Goal: Task Accomplishment & Management: Manage account settings

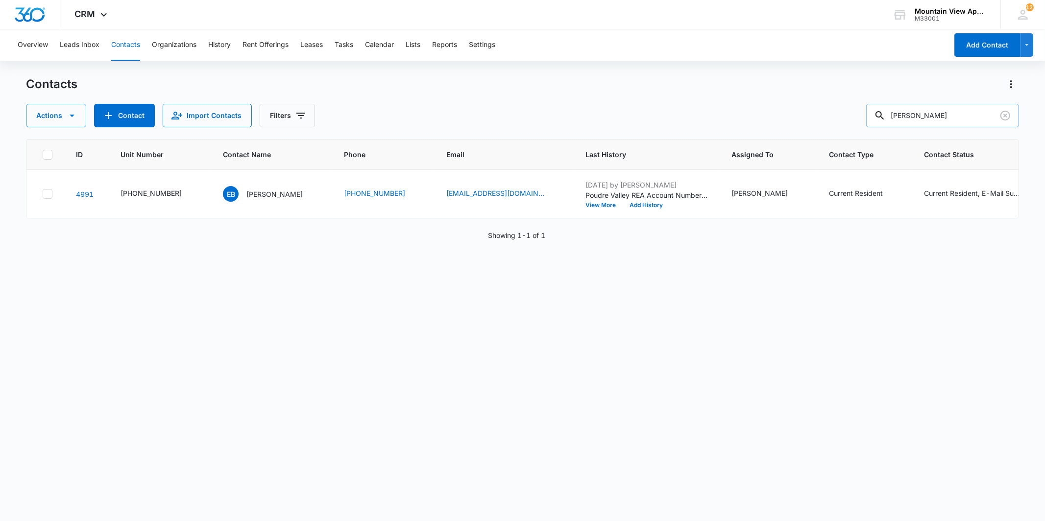
drag, startPoint x: 956, startPoint y: 118, endPoint x: 892, endPoint y: 115, distance: 64.7
click at [892, 115] on div "[PERSON_NAME]" at bounding box center [942, 116] width 153 height 24
type input "[PERSON_NAME]"
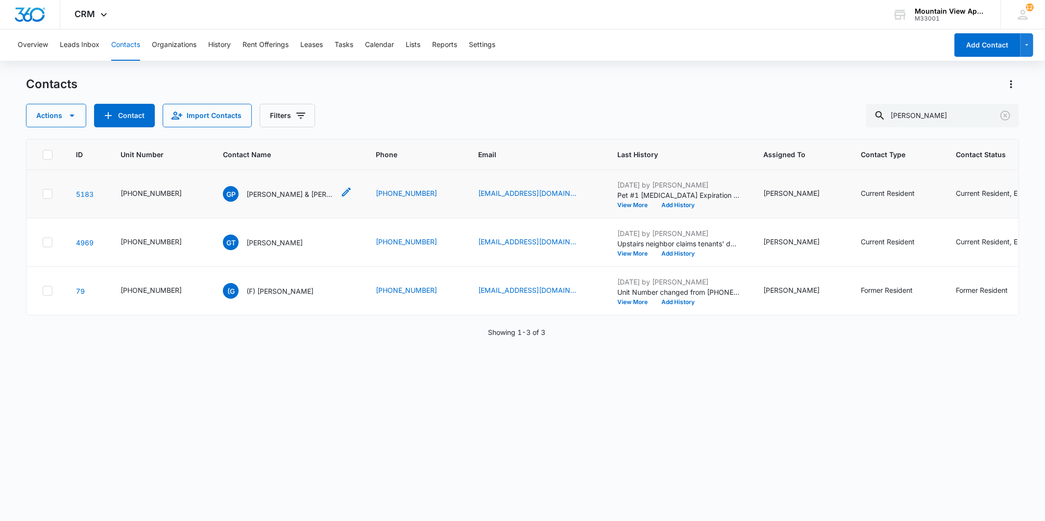
click at [280, 194] on p "[PERSON_NAME] & [PERSON_NAME]" at bounding box center [290, 194] width 88 height 10
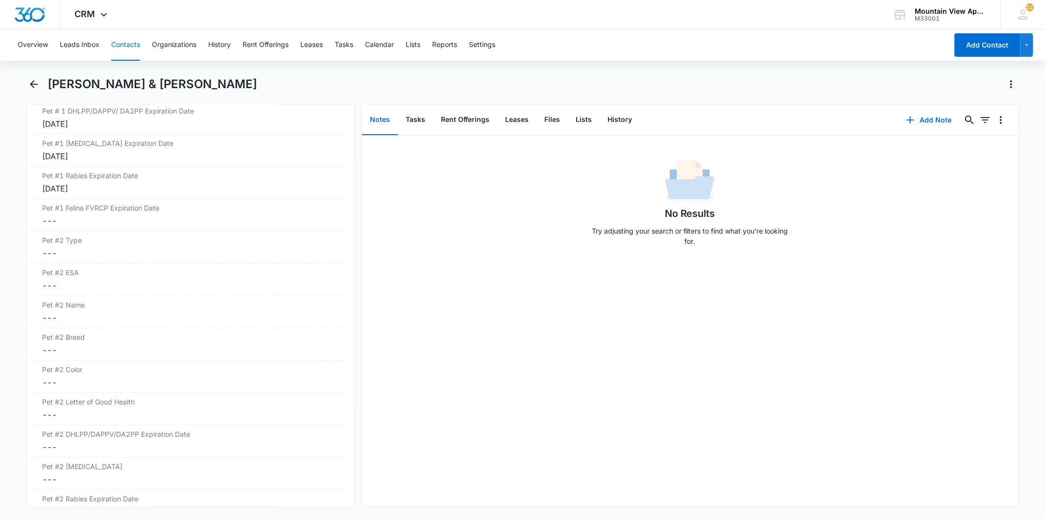
scroll to position [1579, 0]
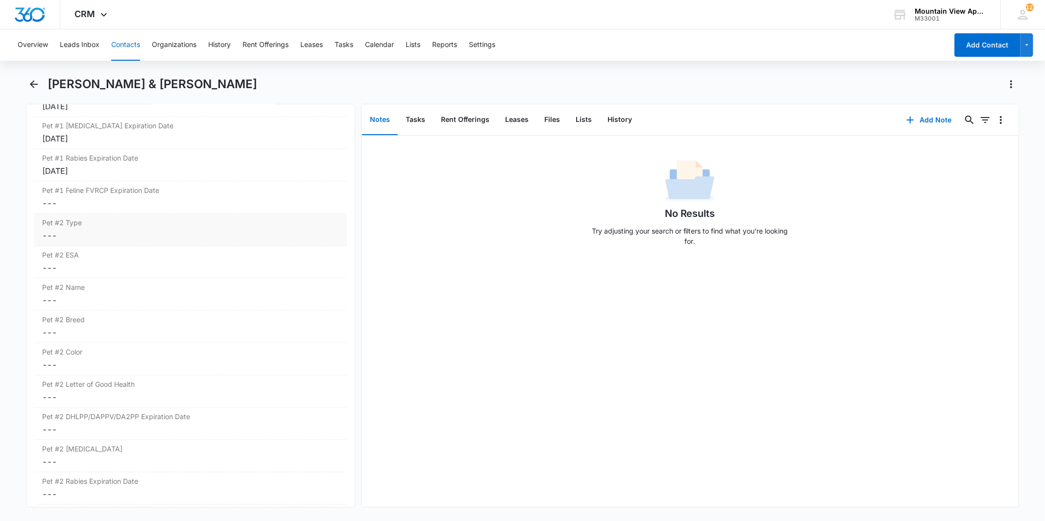
click at [128, 233] on dd "Cancel Save Changes ---" at bounding box center [190, 236] width 296 height 12
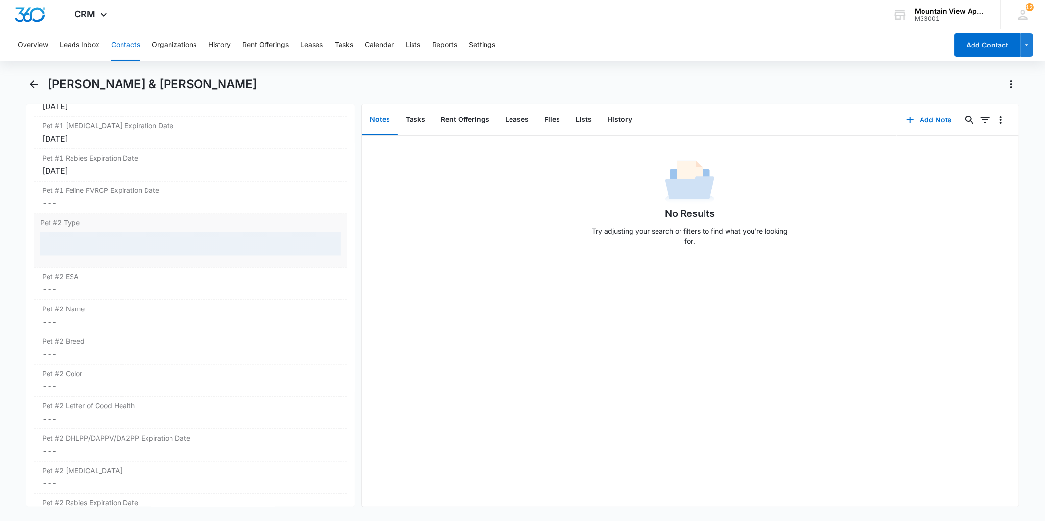
click at [145, 247] on div at bounding box center [190, 244] width 300 height 24
click at [140, 243] on div at bounding box center [190, 244] width 300 height 24
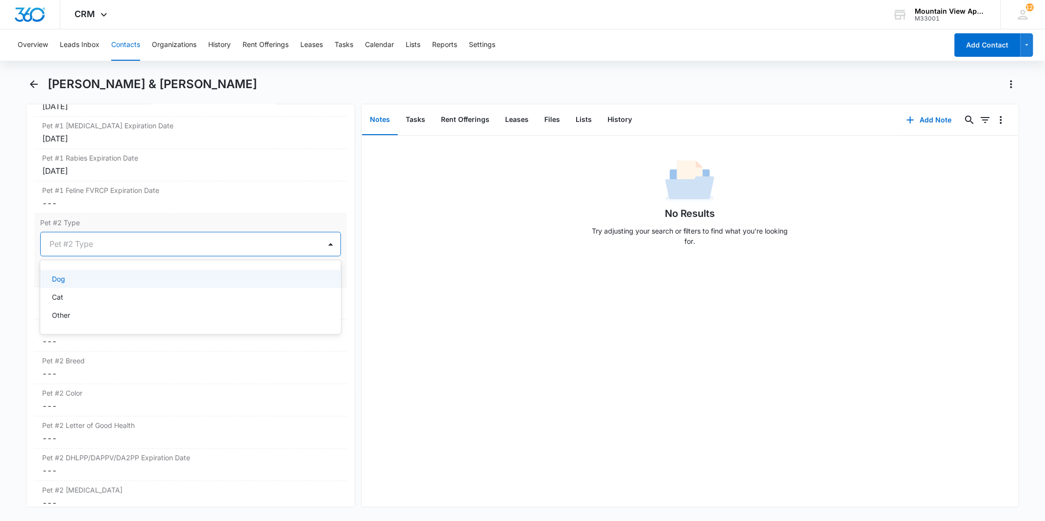
click at [140, 243] on div at bounding box center [178, 245] width 258 height 14
click at [147, 282] on div "Dog" at bounding box center [189, 279] width 275 height 10
click at [312, 281] on button "Save Changes" at bounding box center [313, 274] width 56 height 19
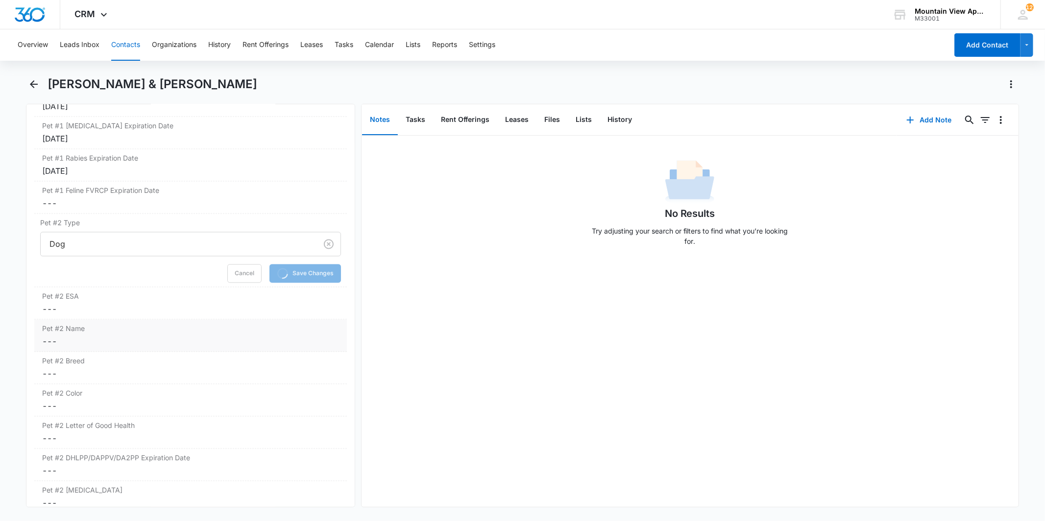
click at [153, 337] on dd "Cancel Save Changes ---" at bounding box center [190, 342] width 296 height 12
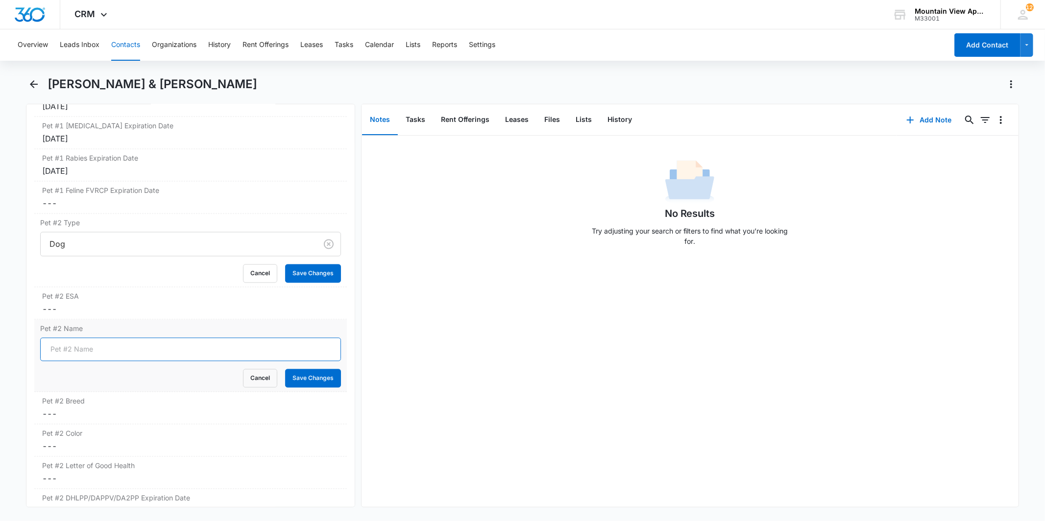
click at [136, 352] on input "Pet #2 Name" at bounding box center [190, 350] width 300 height 24
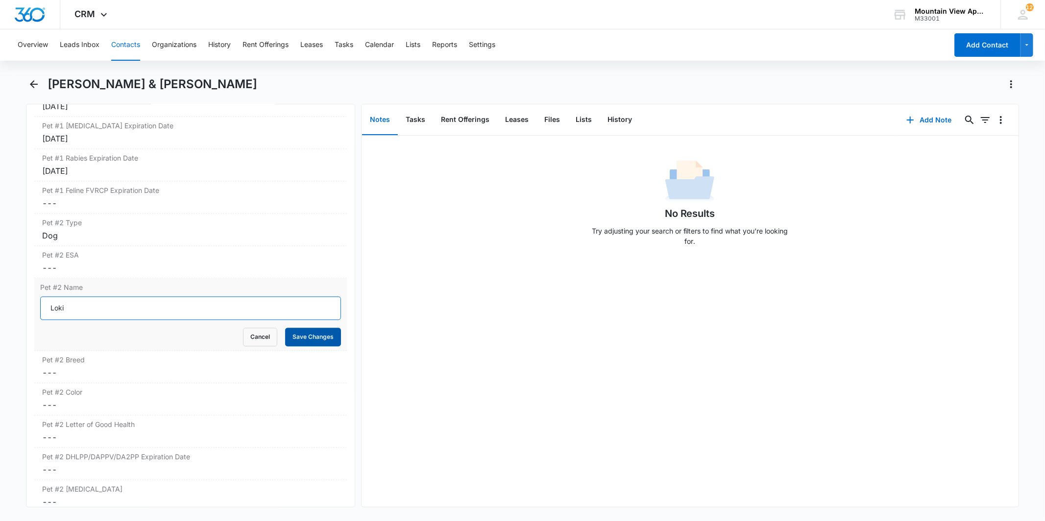
type input "Loki"
click at [294, 341] on button "Save Changes" at bounding box center [313, 337] width 56 height 19
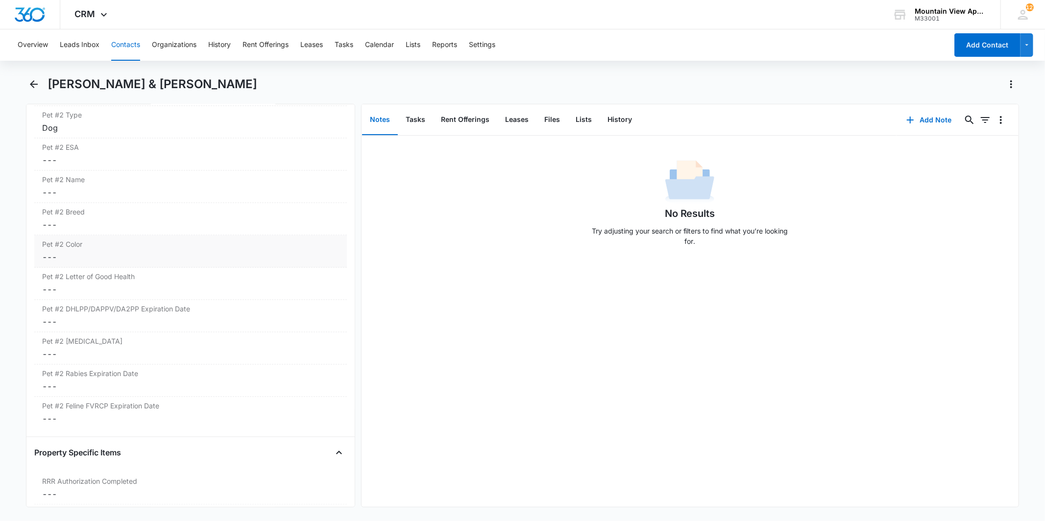
scroll to position [1687, 0]
click at [155, 223] on dd "Cancel Save Changes ---" at bounding box center [190, 225] width 296 height 12
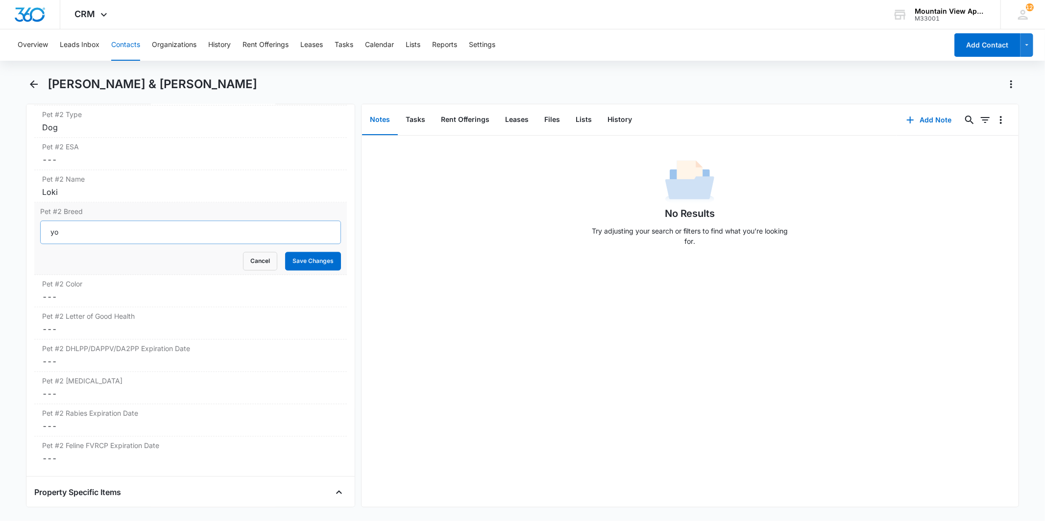
type input "y"
type input "Yorkie"
click at [317, 265] on button "Save Changes" at bounding box center [313, 261] width 56 height 19
click at [136, 289] on label "Pet #2 Color" at bounding box center [190, 284] width 296 height 10
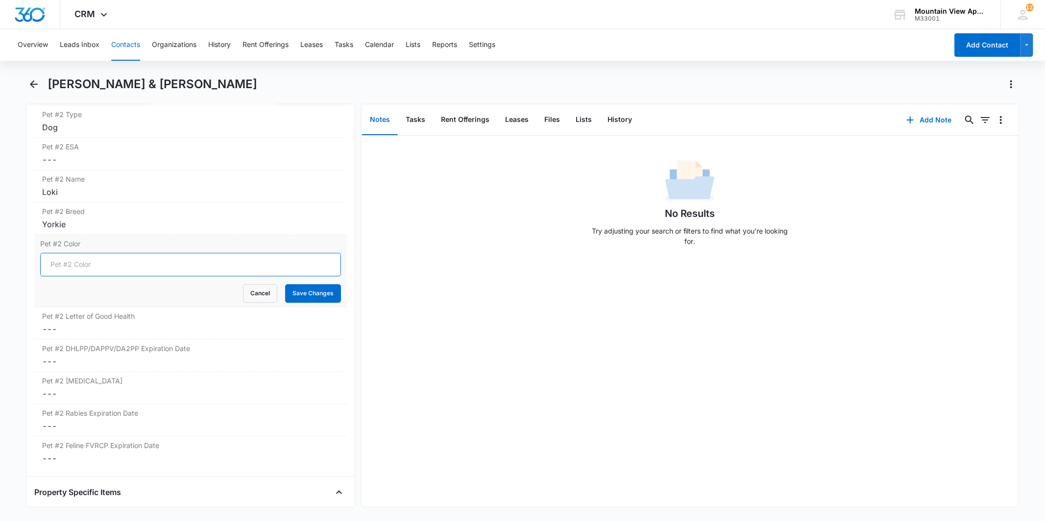
click at [120, 260] on input "Pet #2 Color" at bounding box center [190, 265] width 300 height 24
type input "Red/Black"
click at [309, 299] on button "Save Changes" at bounding box center [313, 293] width 56 height 19
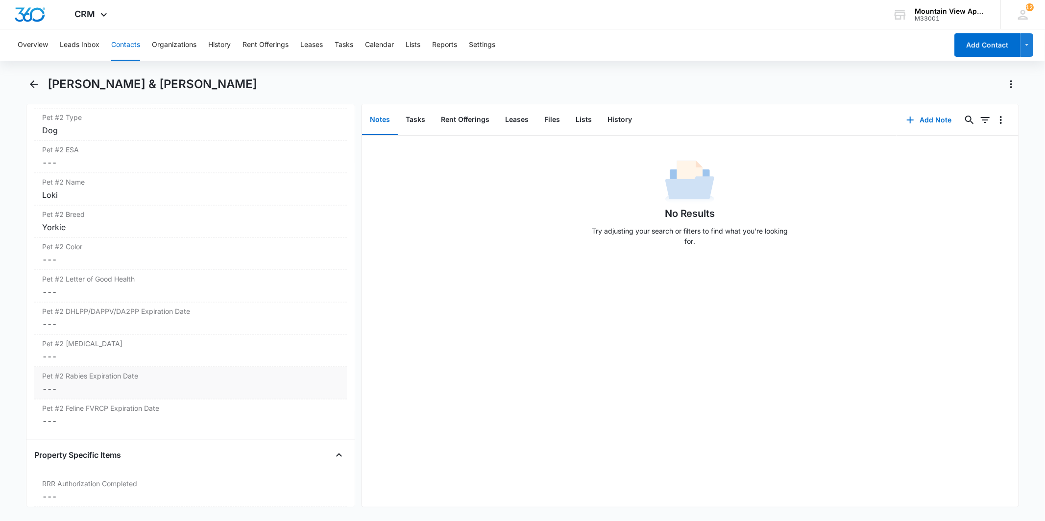
scroll to position [1742, 0]
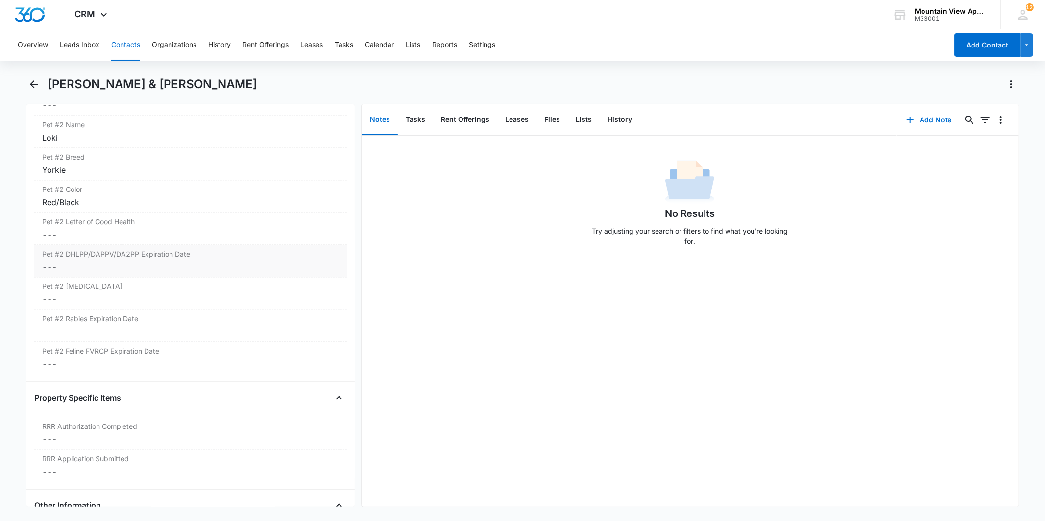
click at [143, 261] on div "Pet #2 DHLPP/DAPPV/DA2PP Expiration Date Cancel Save Changes ---" at bounding box center [190, 261] width 312 height 32
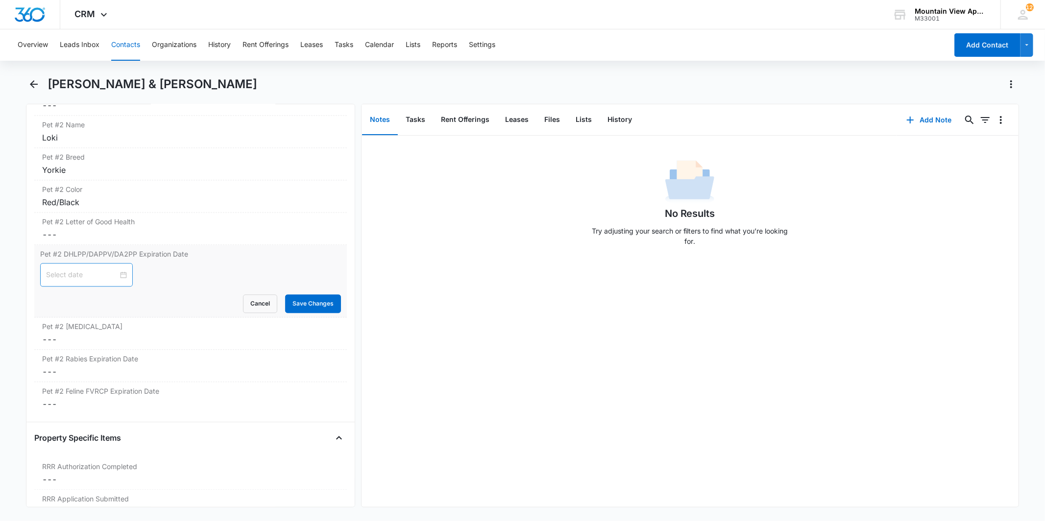
click at [118, 274] on div at bounding box center [86, 274] width 81 height 11
click at [61, 296] on button "button" at bounding box center [60, 300] width 11 height 20
type input "[DATE]"
click at [144, 365] on div "19" at bounding box center [143, 366] width 12 height 12
click at [288, 304] on button "Save Changes" at bounding box center [313, 303] width 56 height 19
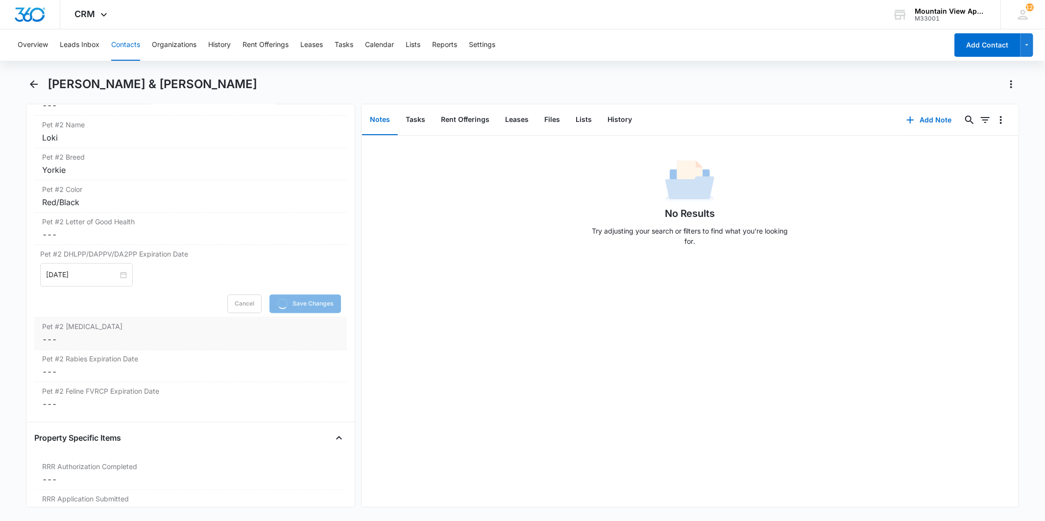
scroll to position [1796, 0]
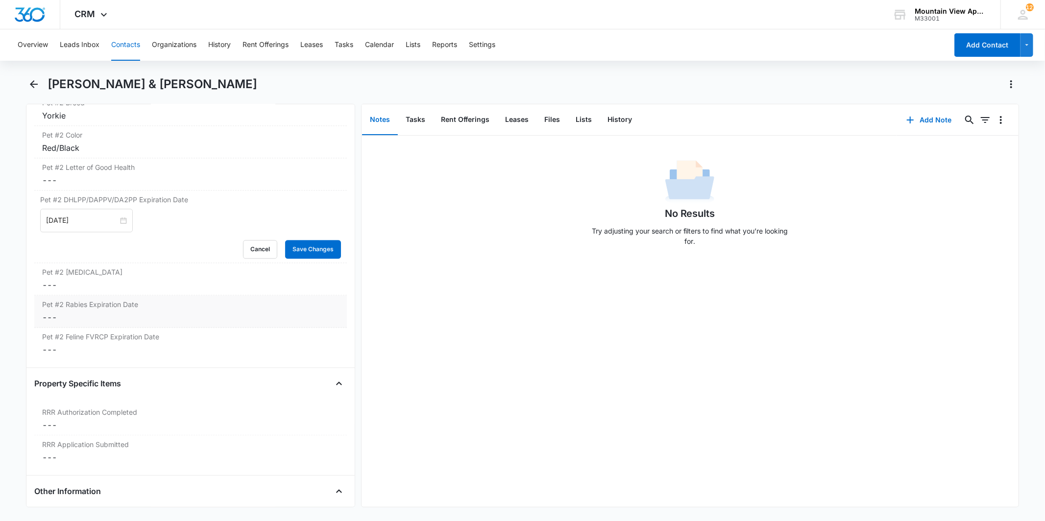
click at [152, 314] on dd "Cancel Save Changes ---" at bounding box center [190, 318] width 296 height 12
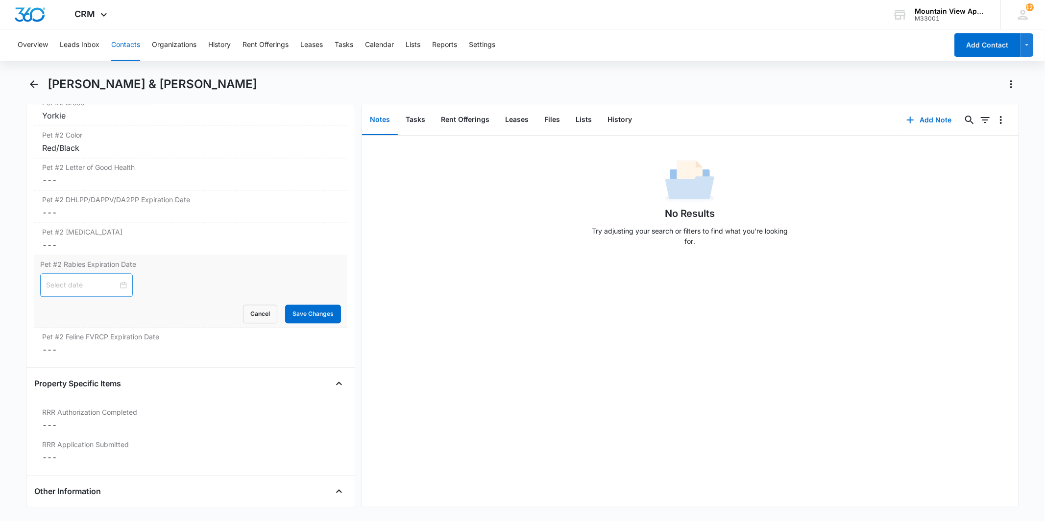
click at [112, 282] on div at bounding box center [86, 285] width 81 height 11
click at [60, 310] on span "button" at bounding box center [60, 310] width 5 height 5
type input "[DATE]"
click at [144, 369] on td "19" at bounding box center [143, 376] width 18 height 15
click at [286, 316] on button "Save Changes" at bounding box center [313, 314] width 56 height 19
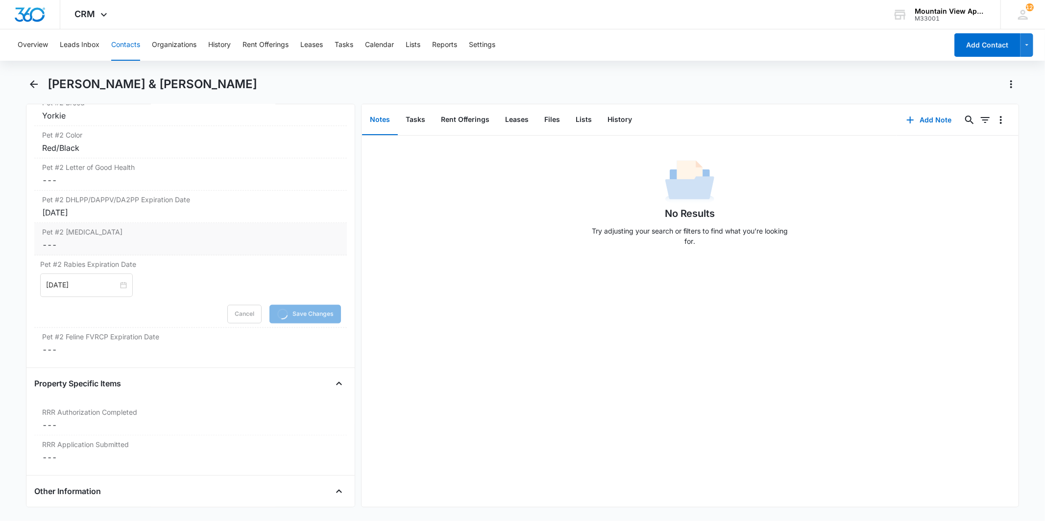
click at [136, 235] on label "Pet #2 [MEDICAL_DATA]" at bounding box center [190, 232] width 296 height 10
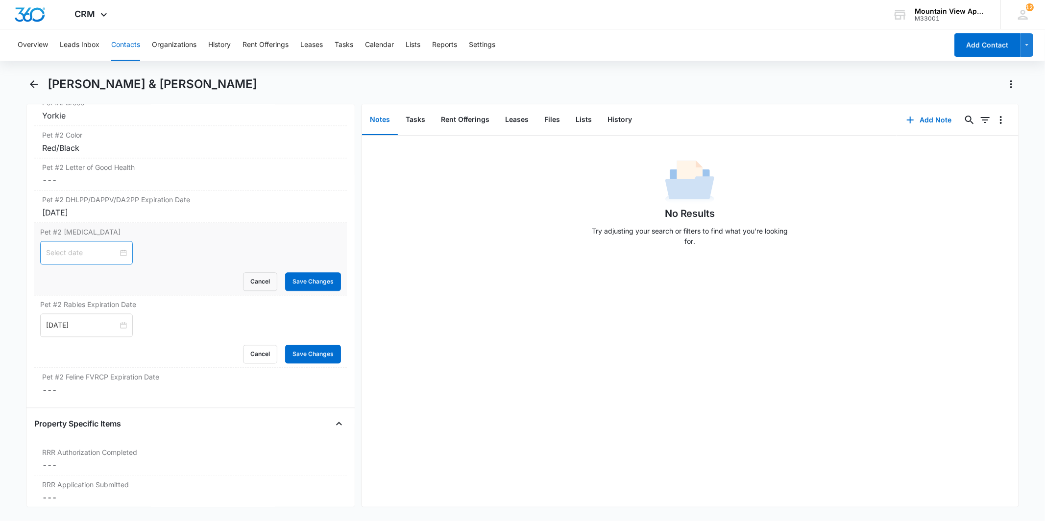
click at [114, 253] on div at bounding box center [86, 252] width 81 height 11
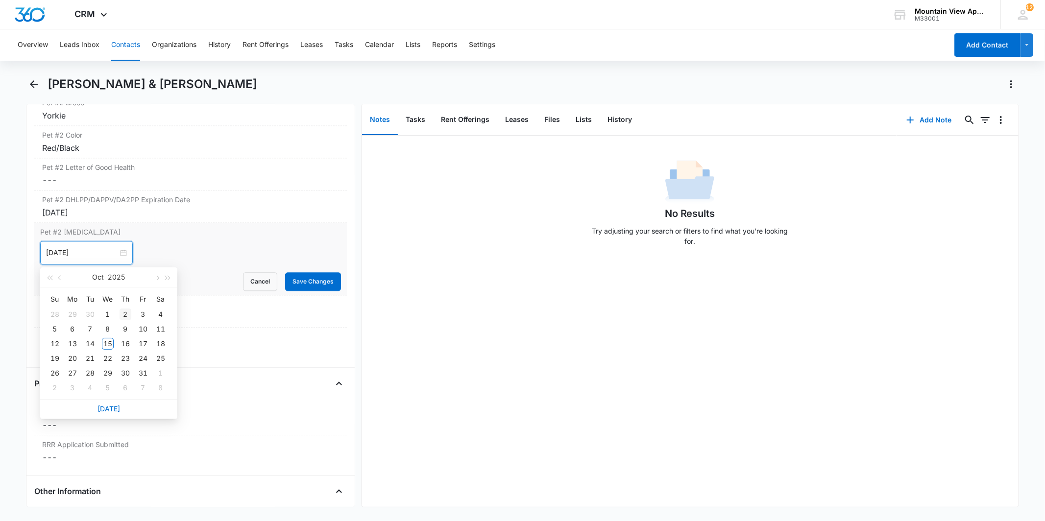
type input "[DATE]"
click at [62, 279] on button "button" at bounding box center [60, 278] width 11 height 20
type input "[DATE]"
click at [143, 344] on div "19" at bounding box center [143, 344] width 12 height 12
click at [288, 278] on button "Save Changes" at bounding box center [313, 281] width 56 height 19
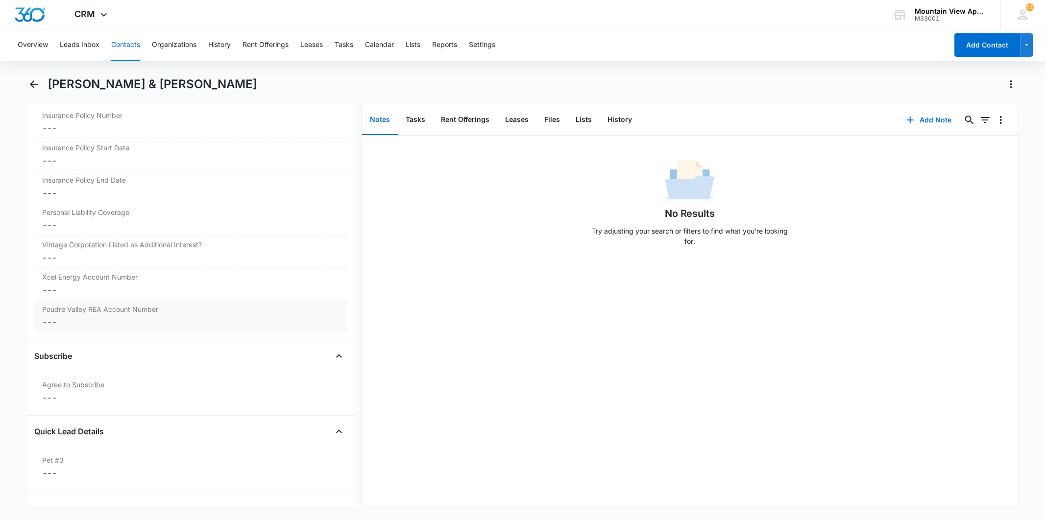
scroll to position [2176, 0]
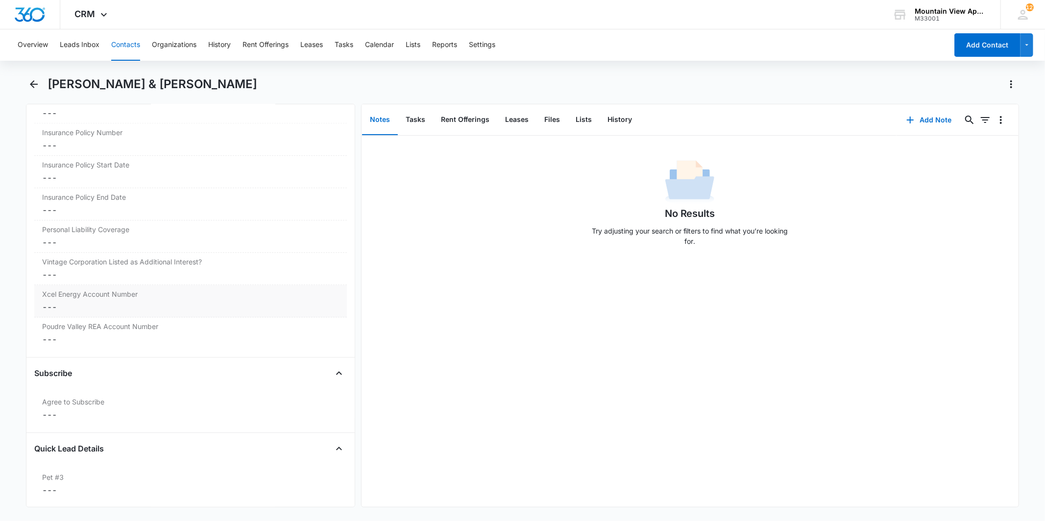
click at [163, 311] on dd "Cancel Save Changes ---" at bounding box center [190, 307] width 296 height 12
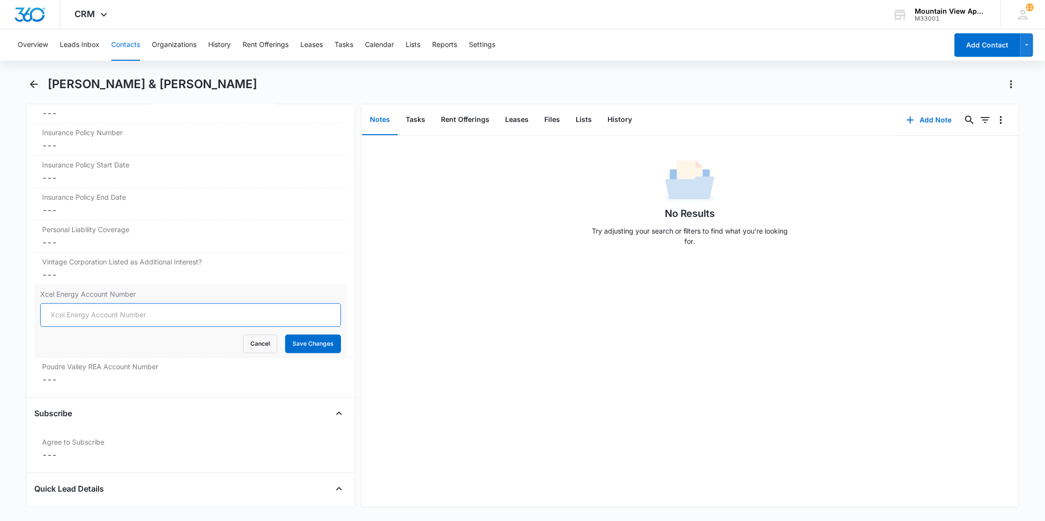
click at [157, 315] on input "Xcel Energy Account Number" at bounding box center [190, 315] width 300 height 24
type input "53-0013234382-2"
click at [304, 342] on button "Save Changes" at bounding box center [313, 344] width 56 height 19
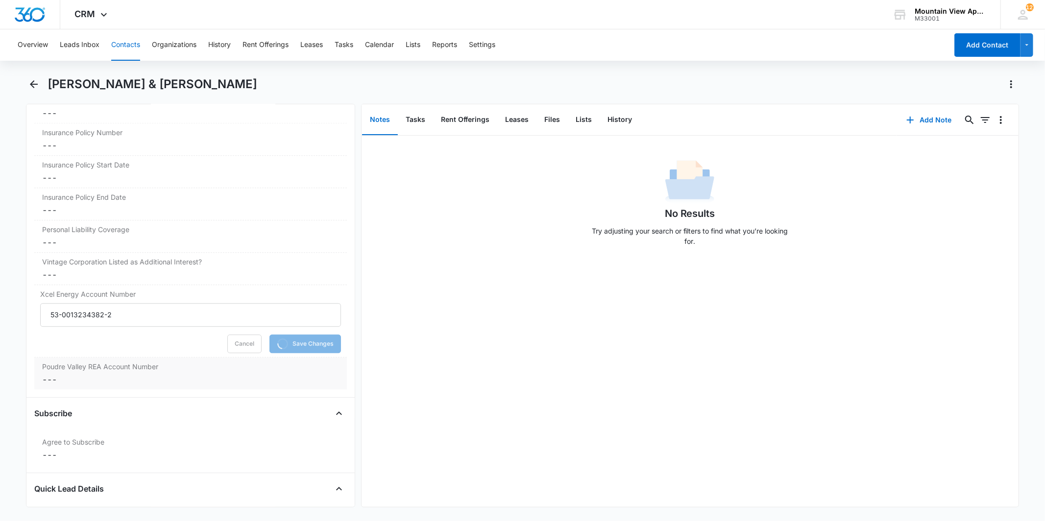
click at [202, 382] on dd "Cancel Save Changes ---" at bounding box center [190, 380] width 296 height 12
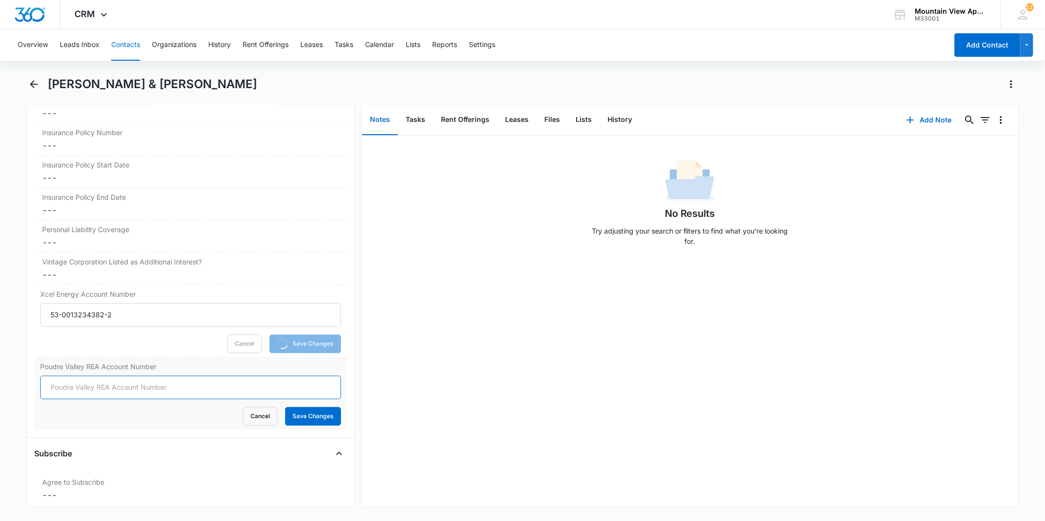
click at [133, 385] on input "Poudre Valley REA Account Number" at bounding box center [190, 388] width 300 height 24
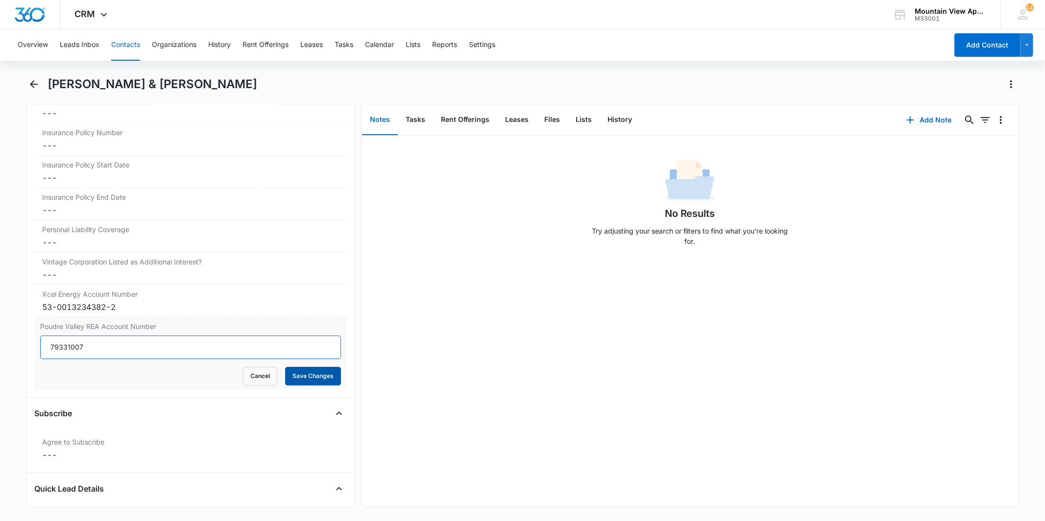
type input "79331007"
click at [309, 379] on button "Save Changes" at bounding box center [313, 376] width 56 height 19
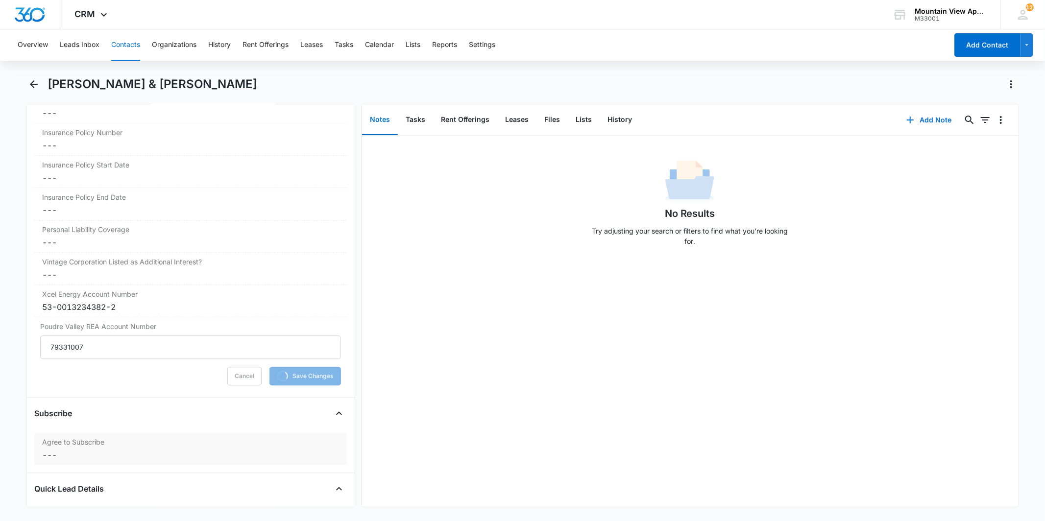
click at [227, 437] on div "Agree to Subscribe Cancel Save Changes ---" at bounding box center [190, 449] width 312 height 32
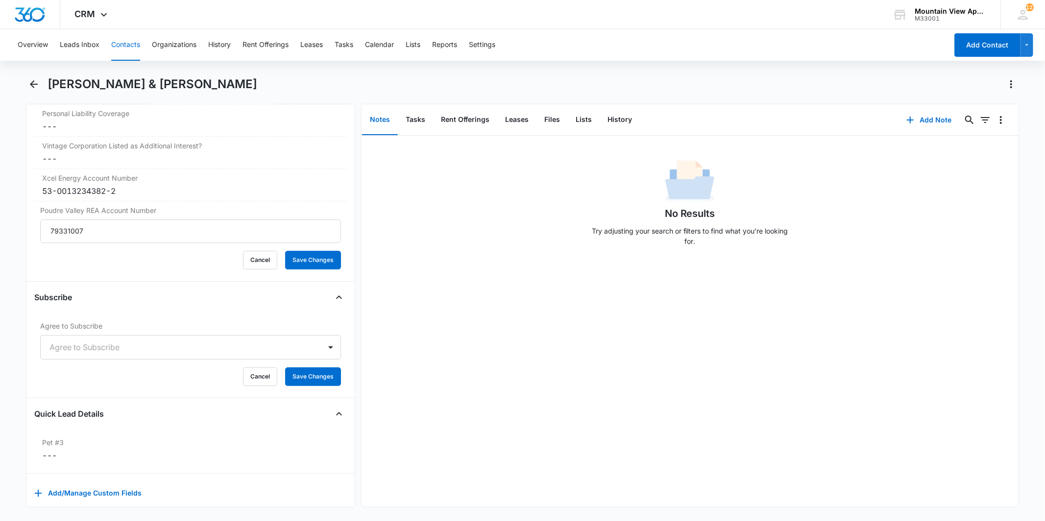
click at [134, 348] on div at bounding box center [178, 348] width 258 height 14
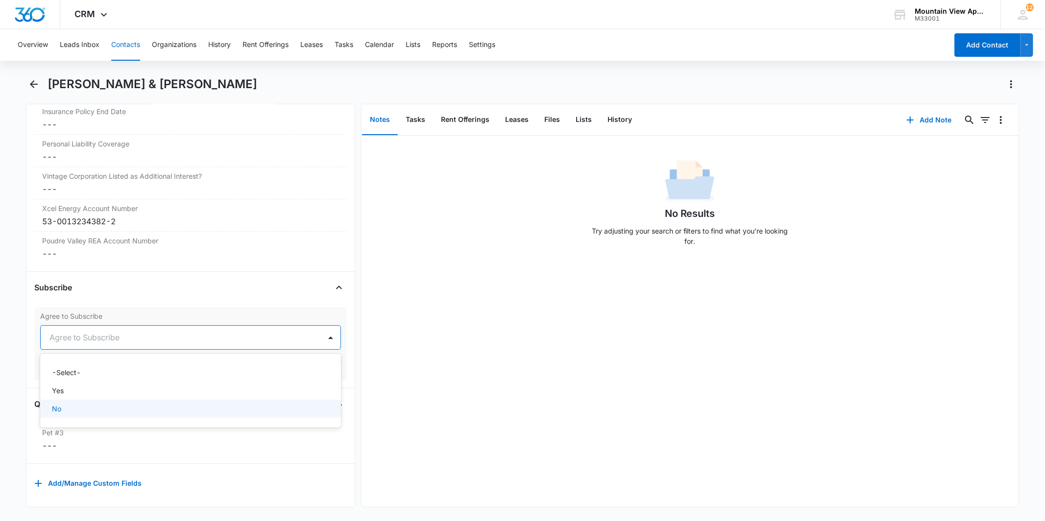
click at [128, 404] on div "No" at bounding box center [189, 409] width 275 height 10
click at [260, 331] on div at bounding box center [176, 338] width 254 height 14
click at [163, 386] on div "Yes" at bounding box center [189, 391] width 275 height 10
click at [312, 360] on button "Save Changes" at bounding box center [313, 367] width 56 height 19
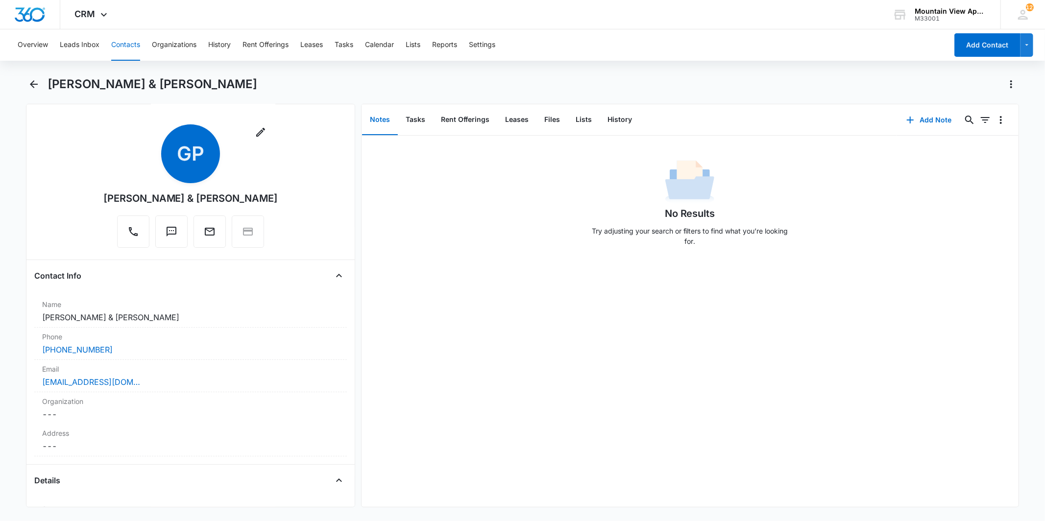
scroll to position [0, 0]
